Goal: Information Seeking & Learning: Check status

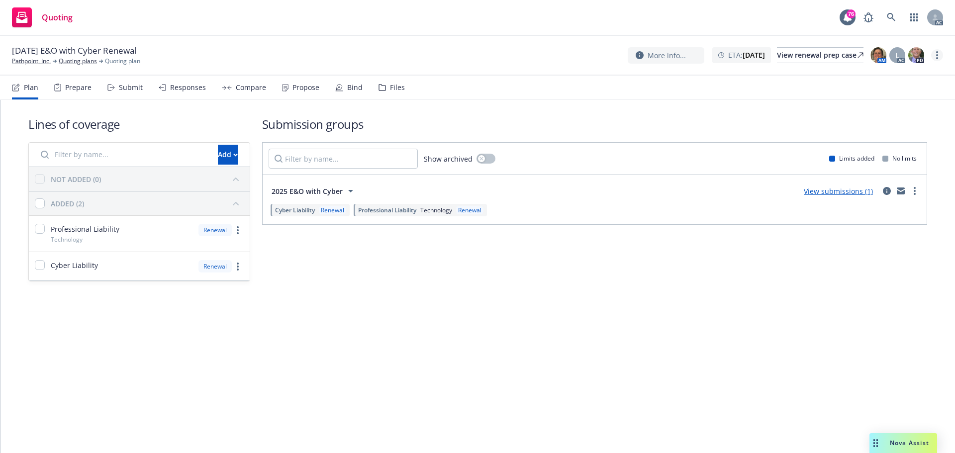
click at [938, 55] on link "more" at bounding box center [937, 55] width 12 height 12
drag, startPoint x: 881, startPoint y: 78, endPoint x: 865, endPoint y: 74, distance: 16.4
click at [881, 78] on link "Copy logging email" at bounding box center [887, 76] width 111 height 20
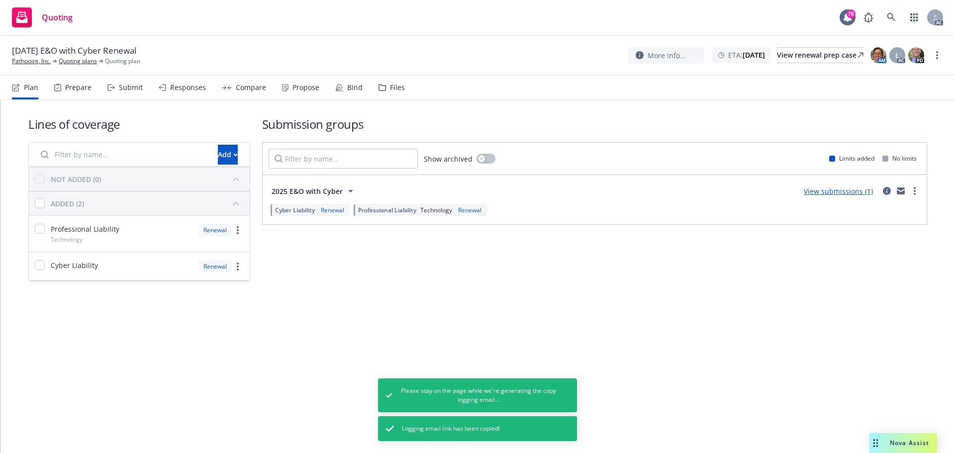
click at [912, 442] on span "Nova Assist" at bounding box center [909, 443] width 39 height 8
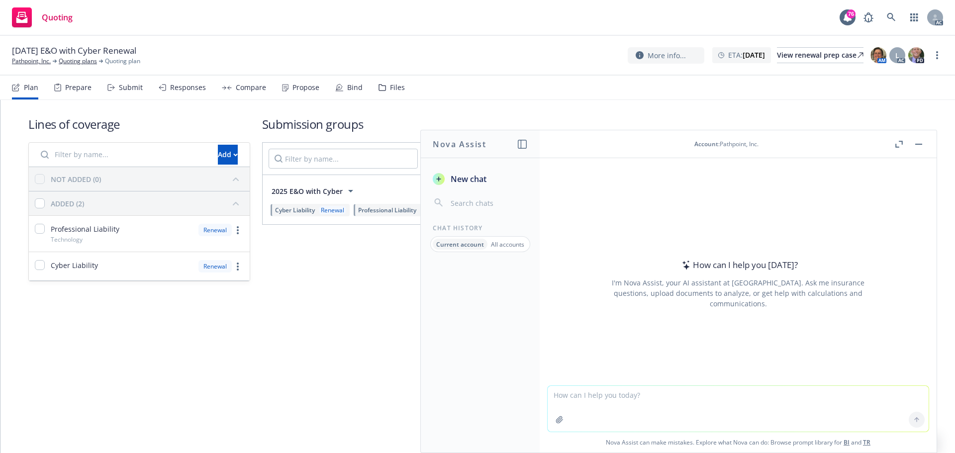
click at [679, 412] on textarea at bounding box center [738, 409] width 381 height 46
paste textarea "Sorry for the delay; we were at an offsite all week. I’ll get it to you by Mond…"
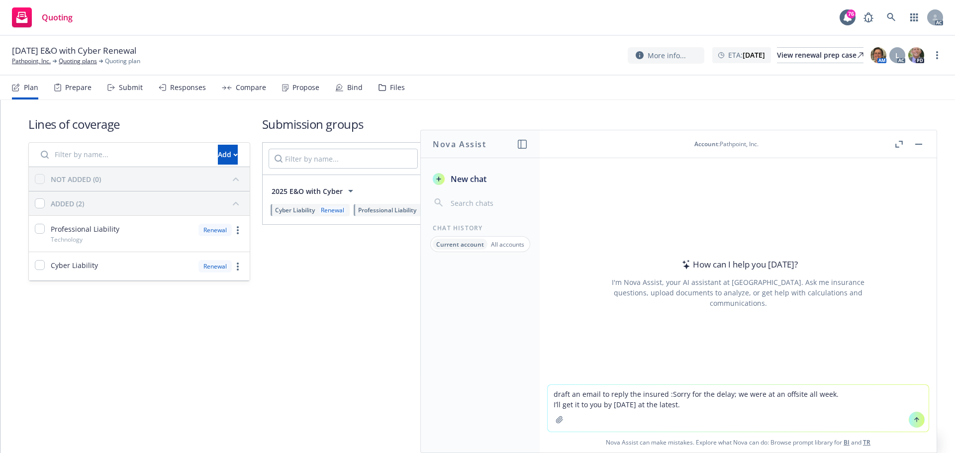
drag, startPoint x: 623, startPoint y: 396, endPoint x: 502, endPoint y: 378, distance: 122.2
click at [539, 378] on div "Nova Assist New chat Chat History Current account All accounts Account : Pathpo…" at bounding box center [738, 291] width 398 height 323
click at [592, 395] on textarea "the insured :Sorry for the delay; we were at an offsite all week. I’ll get it t…" at bounding box center [738, 408] width 381 height 47
click at [548, 404] on textarea "the insured reply: Sorry for the delay; we were at an offsite all week. I’ll ge…" at bounding box center [738, 408] width 381 height 47
click at [900, 393] on textarea "the insured reply: Sorry for the delay; we were at an offsite all week. I’ll ge…" at bounding box center [738, 408] width 381 height 47
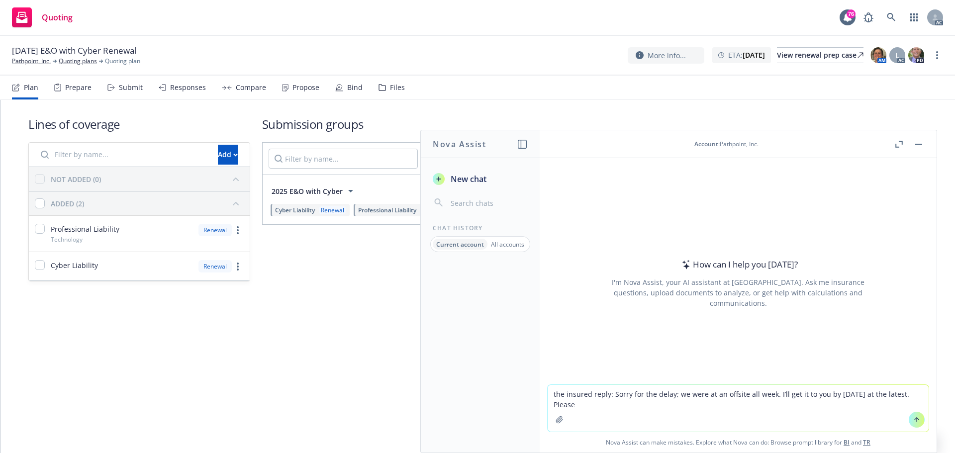
paste textarea "draft an email to reply"
type textarea "the insured reply: Sorry for the delay; we were at an offsite all week. I’ll ge…"
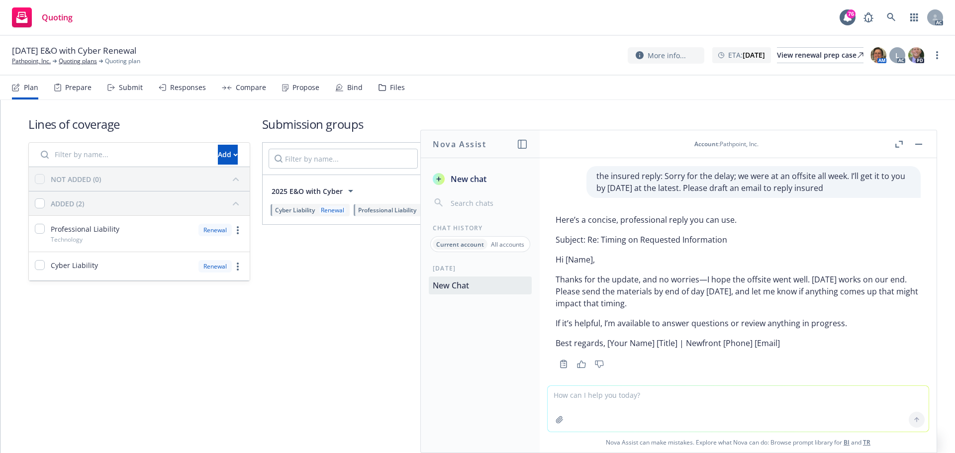
scroll to position [9, 0]
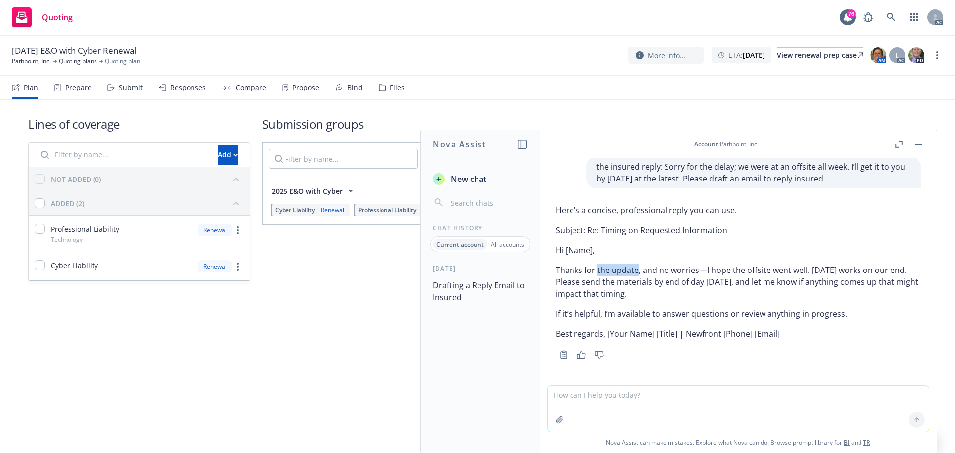
drag, startPoint x: 596, startPoint y: 269, endPoint x: 637, endPoint y: 274, distance: 40.7
click at [637, 274] on p "Thanks for the update, and no worries—I hope the offsite went well. Monday, Sep…" at bounding box center [738, 282] width 365 height 36
copy p "the update"
click at [917, 145] on button "button" at bounding box center [919, 144] width 12 height 12
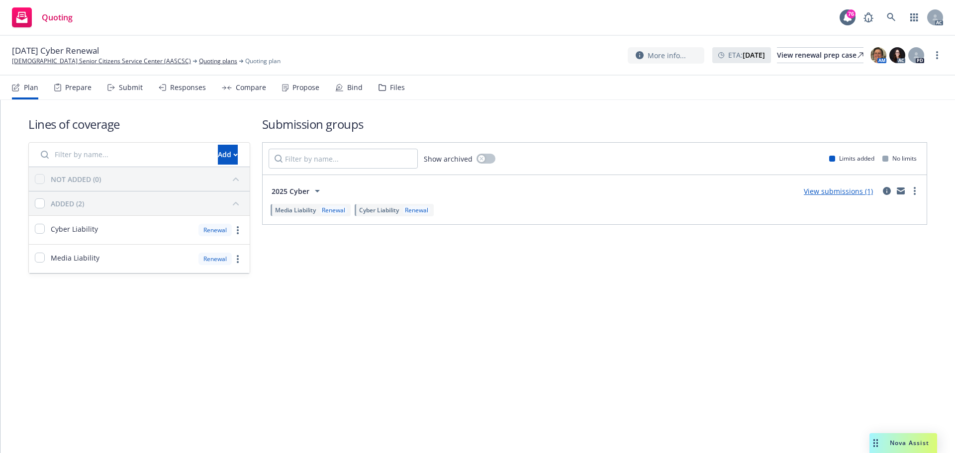
click at [132, 93] on div "Submit" at bounding box center [124, 88] width 35 height 24
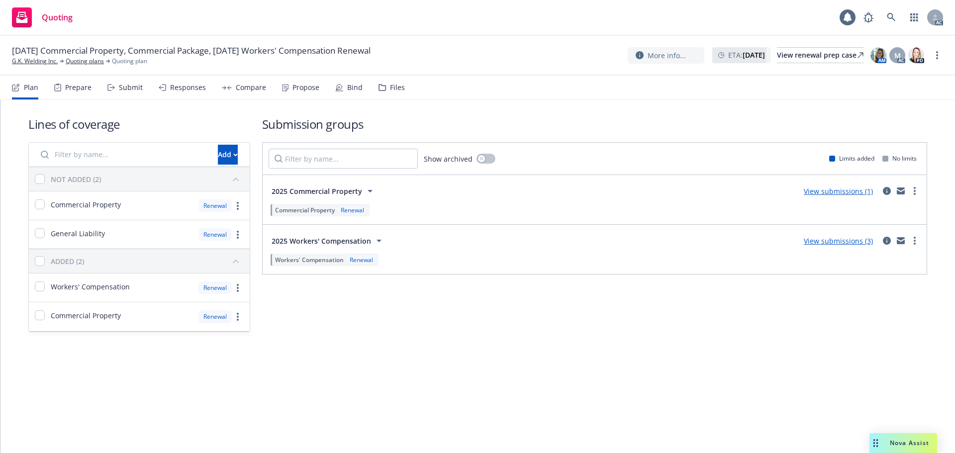
click at [114, 89] on icon at bounding box center [110, 87] width 7 height 7
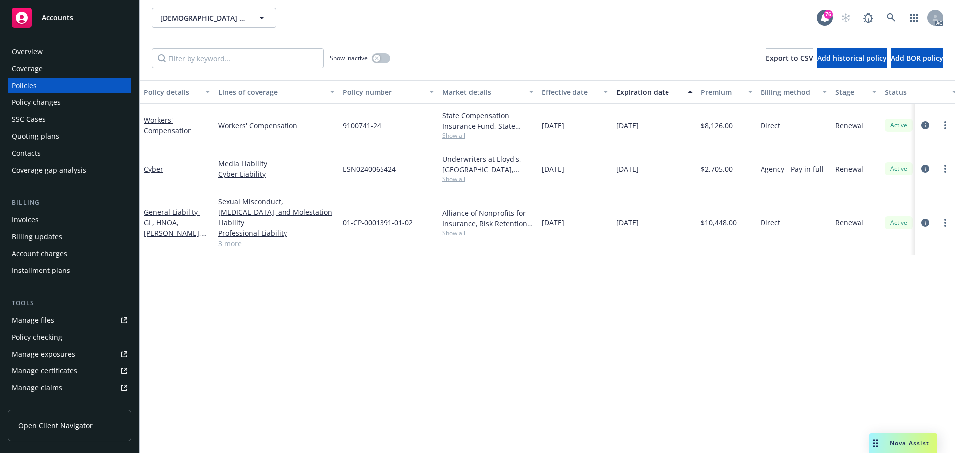
click at [484, 341] on div "Policy details Lines of coverage Policy number Market details Effective date Ex…" at bounding box center [547, 266] width 815 height 373
click at [39, 326] on div "Manage files" at bounding box center [33, 320] width 42 height 16
click at [25, 106] on div "Policy changes" at bounding box center [36, 102] width 49 height 16
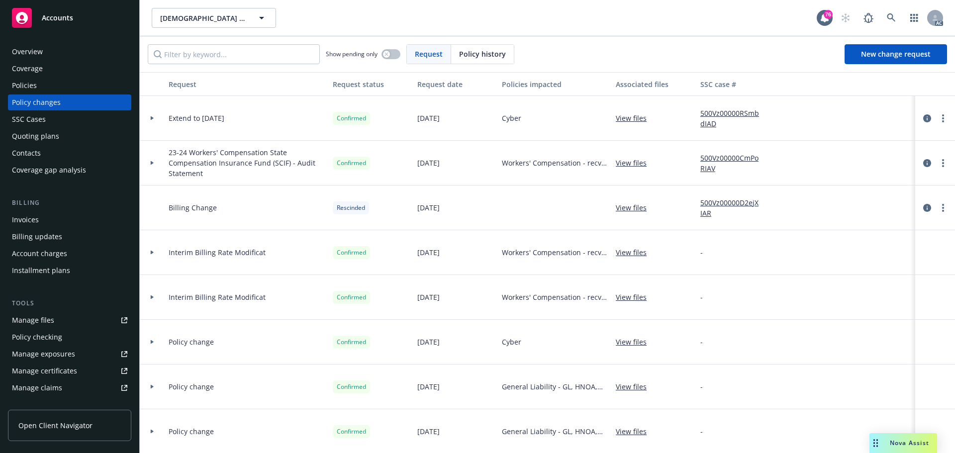
click at [150, 118] on div at bounding box center [152, 117] width 17 height 3
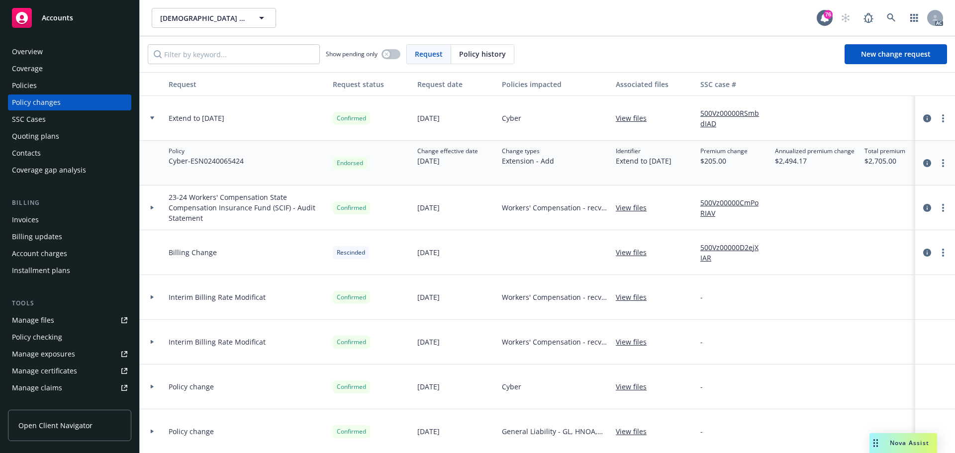
click at [153, 116] on div at bounding box center [152, 118] width 25 height 45
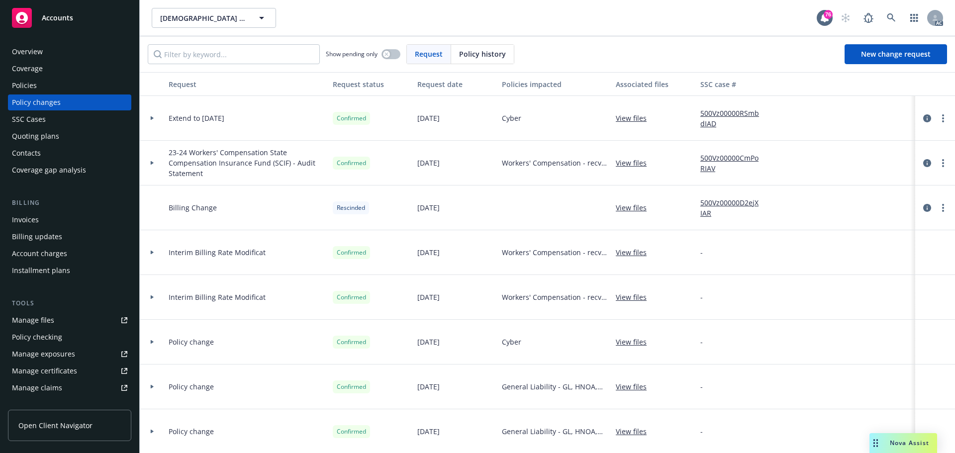
scroll to position [98, 0]
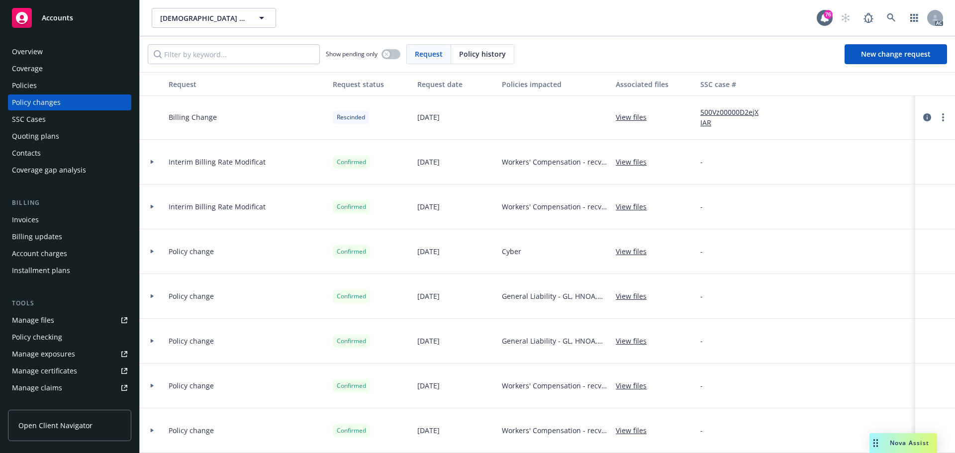
click at [39, 89] on div "Policies" at bounding box center [69, 86] width 115 height 16
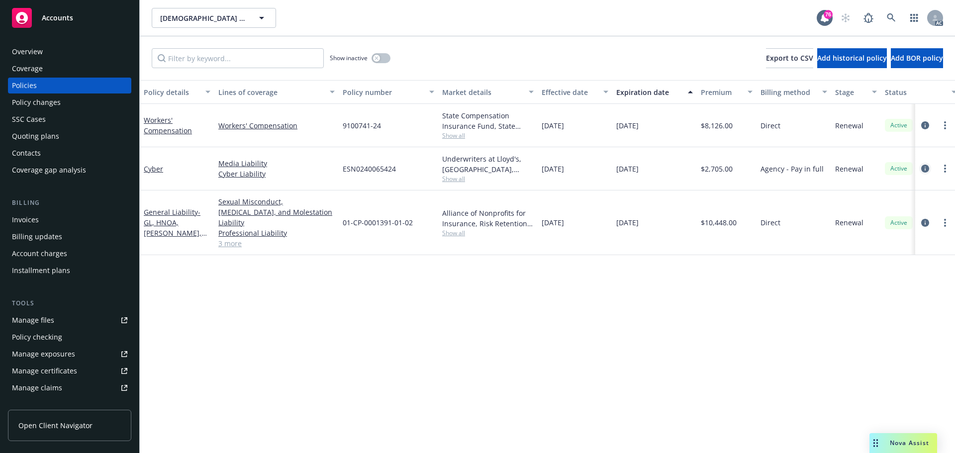
click at [925, 170] on icon "circleInformation" at bounding box center [925, 169] width 8 height 8
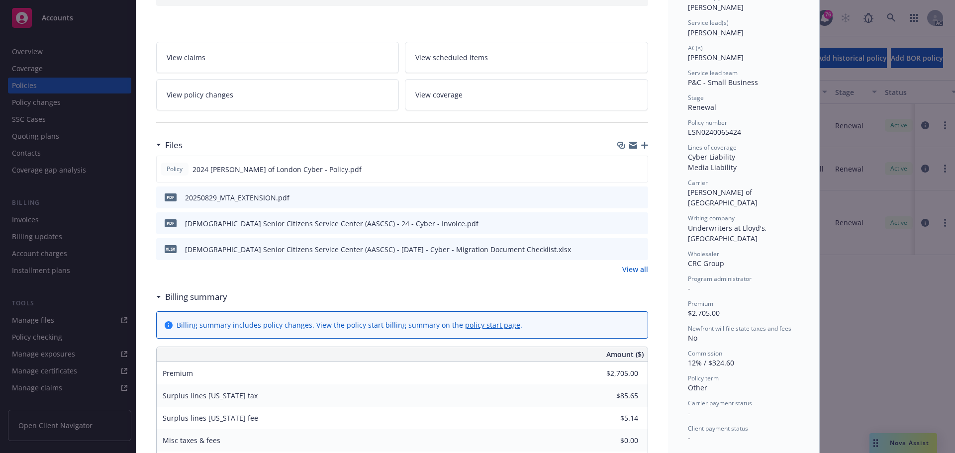
scroll to position [149, 0]
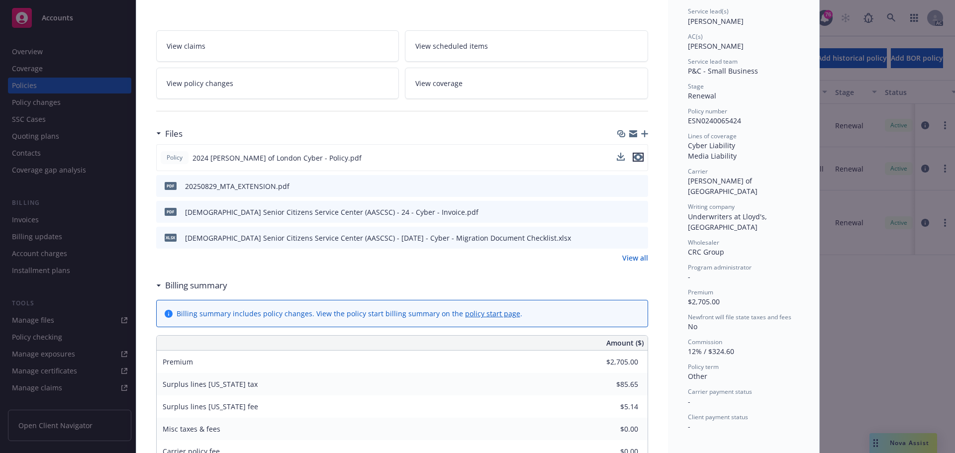
click at [636, 157] on icon "preview file" at bounding box center [638, 157] width 9 height 7
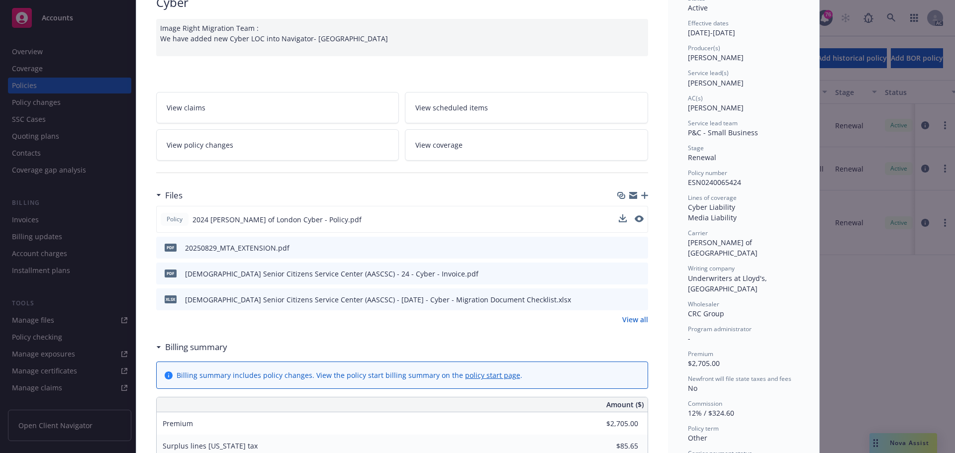
scroll to position [0, 0]
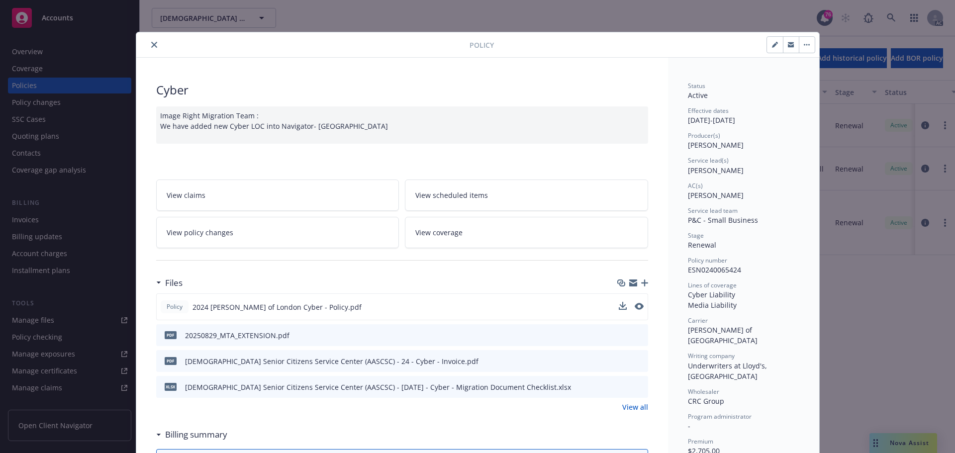
click at [151, 46] on icon "close" at bounding box center [154, 45] width 6 height 6
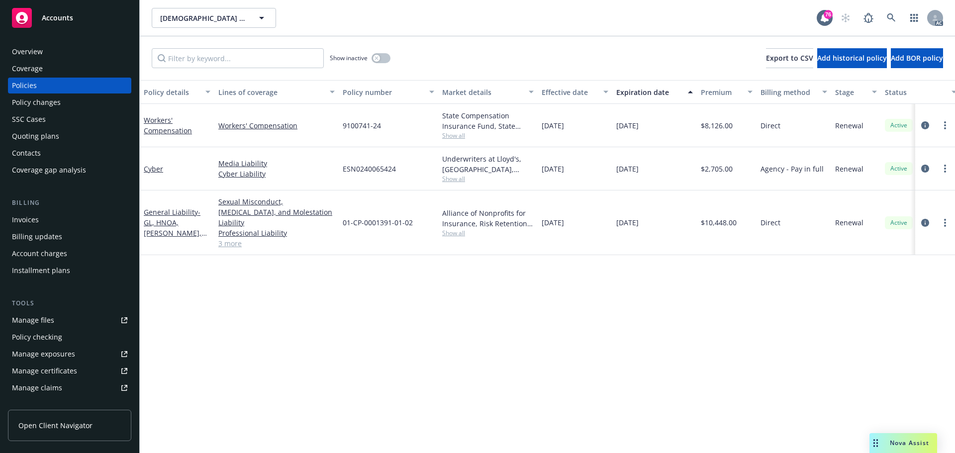
click at [37, 103] on div "Policy changes" at bounding box center [36, 102] width 49 height 16
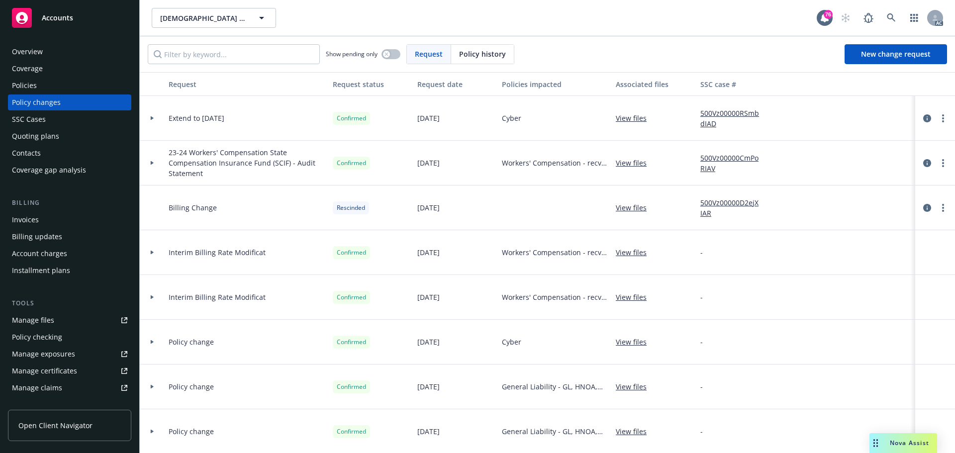
click at [152, 121] on div at bounding box center [152, 118] width 25 height 45
